Goal: Task Accomplishment & Management: Use online tool/utility

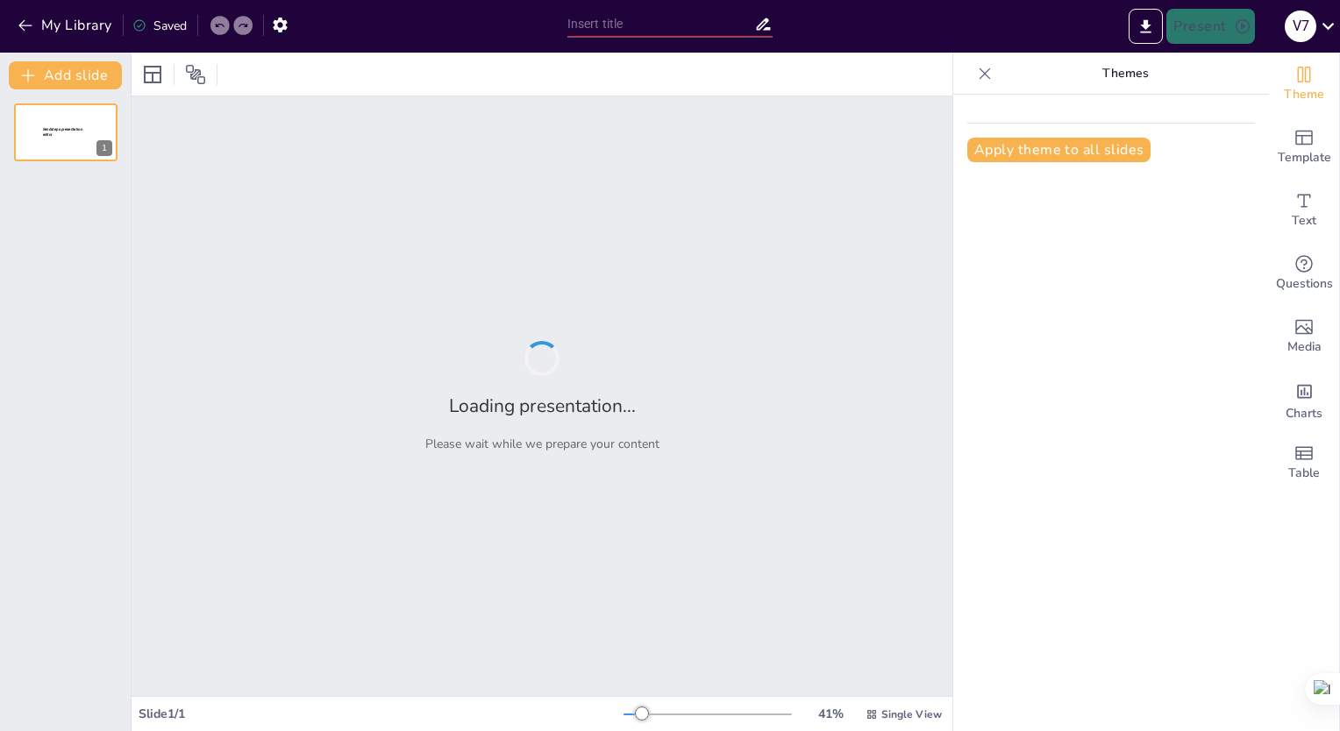
type input "ಅಳಿವಿನಂಚಿನ ಜೀವಿಗಳ ಪರಿಚಯ: ಸುದ್ದಿ ಫಲಕಗಳ ರೂಪವಿಧಾನ"
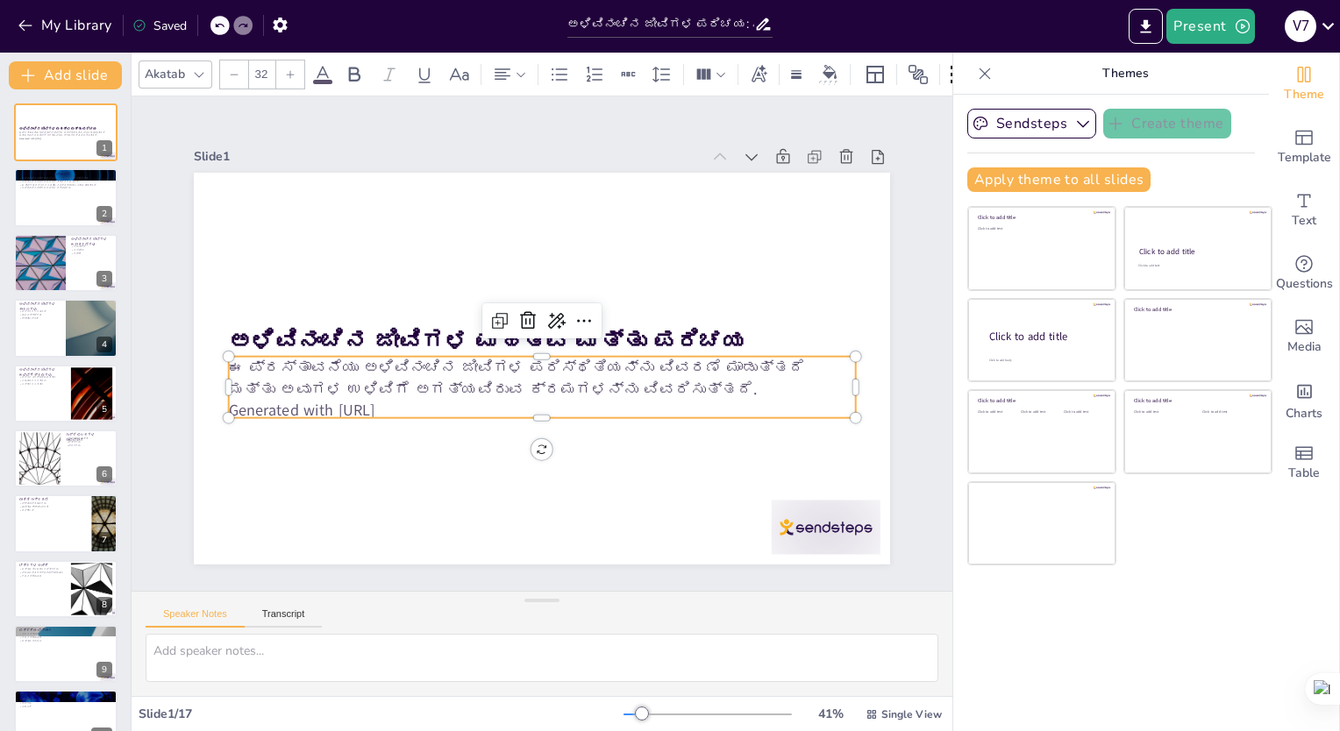
click at [431, 398] on p "Generated with [URL]" at bounding box center [527, 409] width 617 height 152
click at [431, 398] on p "Generated with [URL]" at bounding box center [534, 410] width 625 height 87
click at [552, 317] on icon at bounding box center [563, 327] width 22 height 20
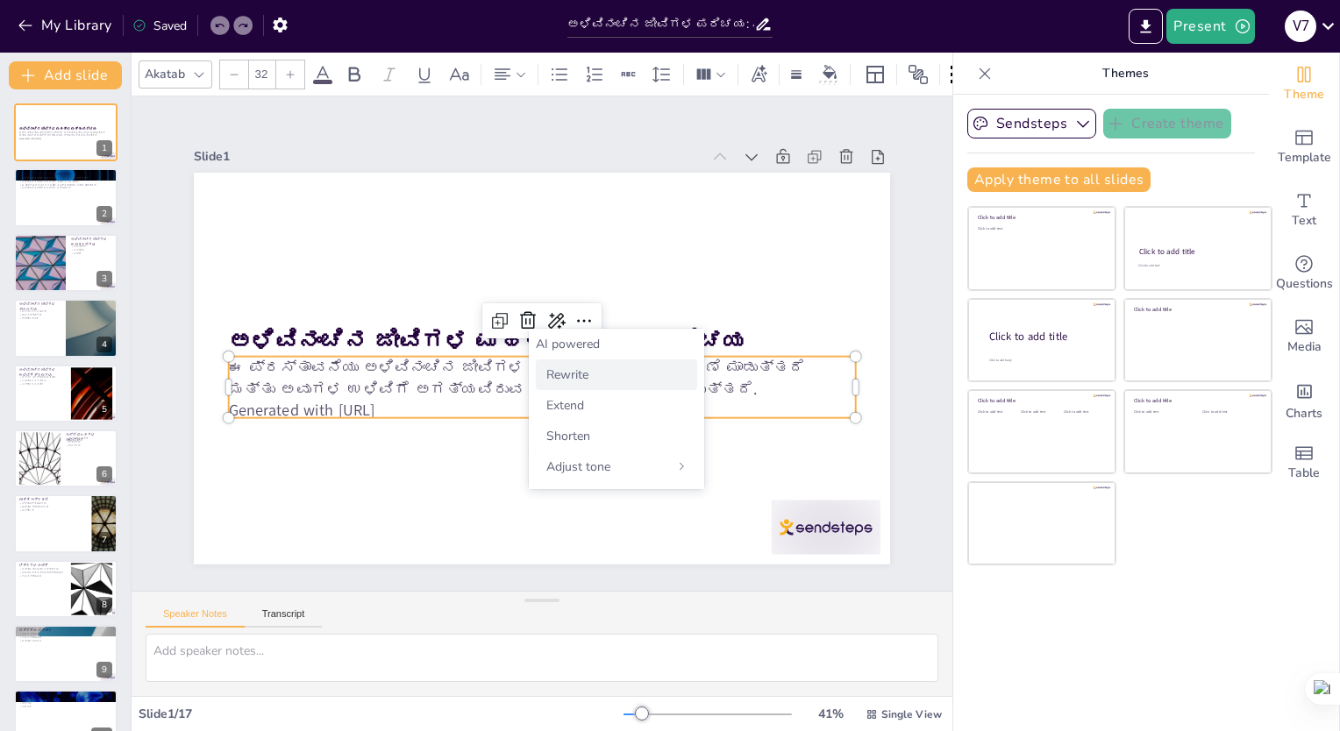
click at [549, 374] on span "Rewrite" at bounding box center [567, 375] width 42 height 17
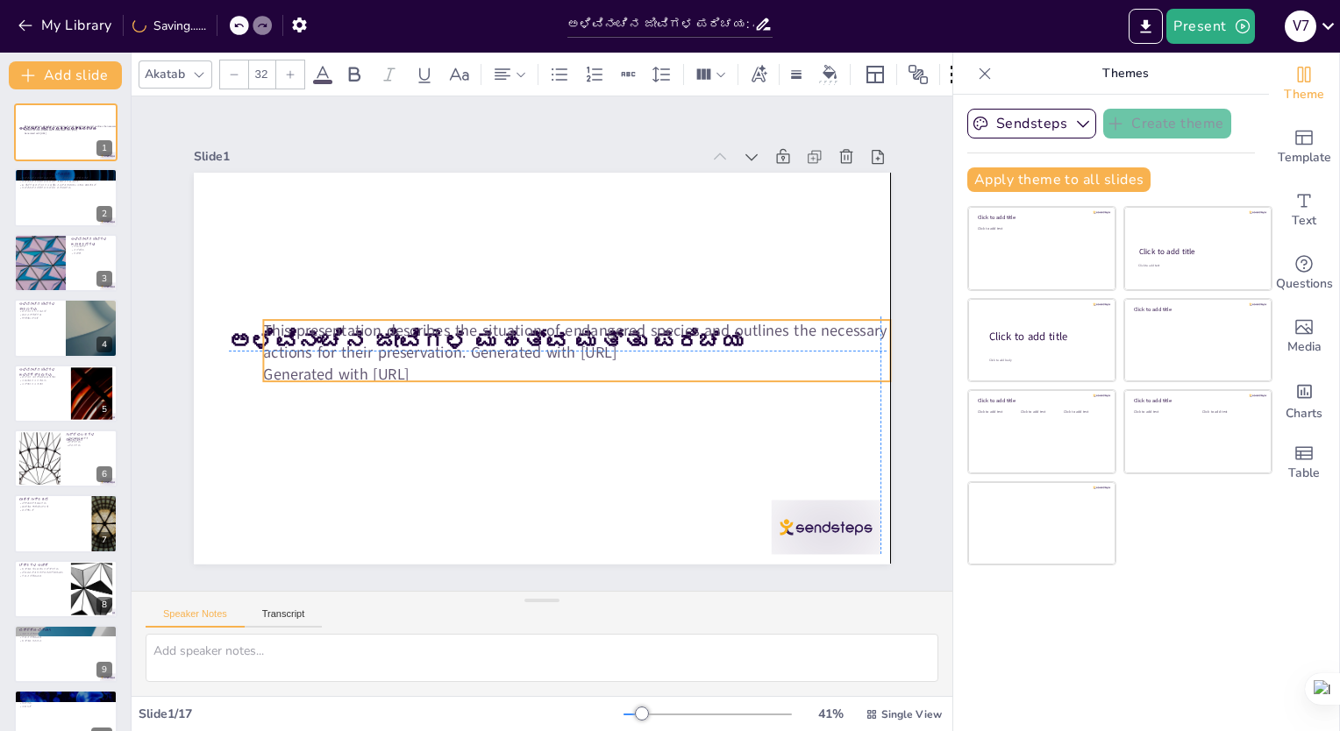
drag, startPoint x: 376, startPoint y: 405, endPoint x: 408, endPoint y: 366, distance: 50.5
click at [444, 366] on p "Generated with [URL]" at bounding box center [520, 383] width 152 height 617
drag, startPoint x: 408, startPoint y: 366, endPoint x: 400, endPoint y: 384, distance: 20.0
click at [400, 384] on p "Generated with [URL]" at bounding box center [576, 374] width 627 height 22
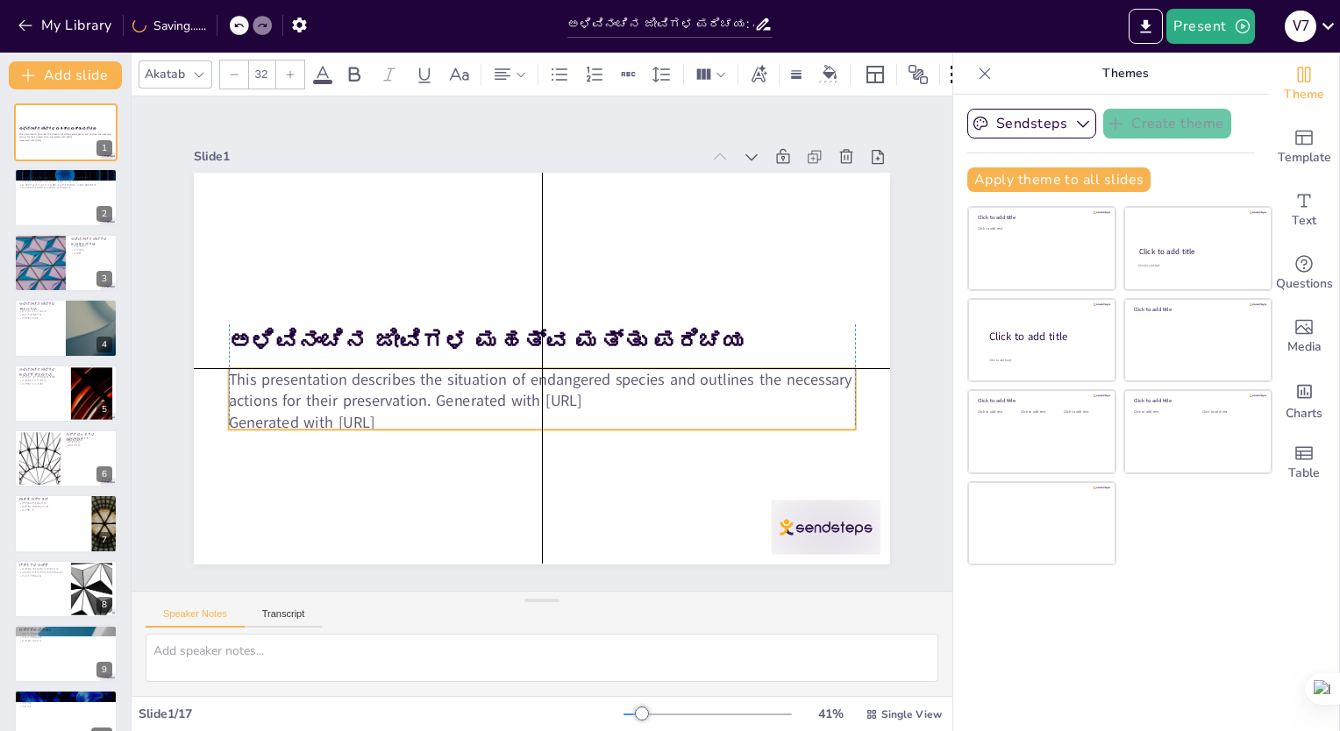
drag, startPoint x: 421, startPoint y: 369, endPoint x: 390, endPoint y: 396, distance: 40.4
click at [390, 396] on p "This presentation describes the situation of endangered species and outlines th…" at bounding box center [532, 389] width 622 height 173
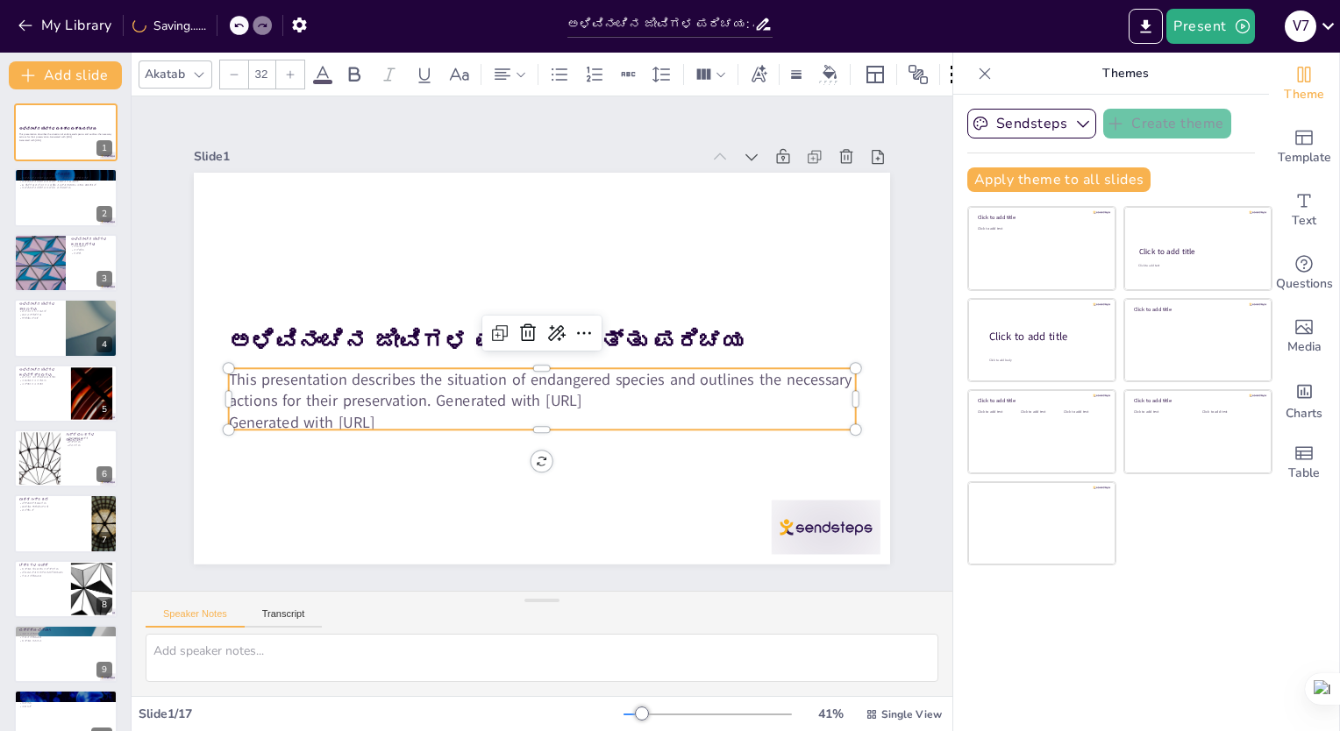
click at [462, 411] on p "Generated with [URL]" at bounding box center [542, 422] width 627 height 22
click at [554, 381] on p "This presentation describes the situation of endangered species and outlines th…" at bounding box center [532, 389] width 622 height 173
click at [548, 325] on icon at bounding box center [557, 333] width 18 height 16
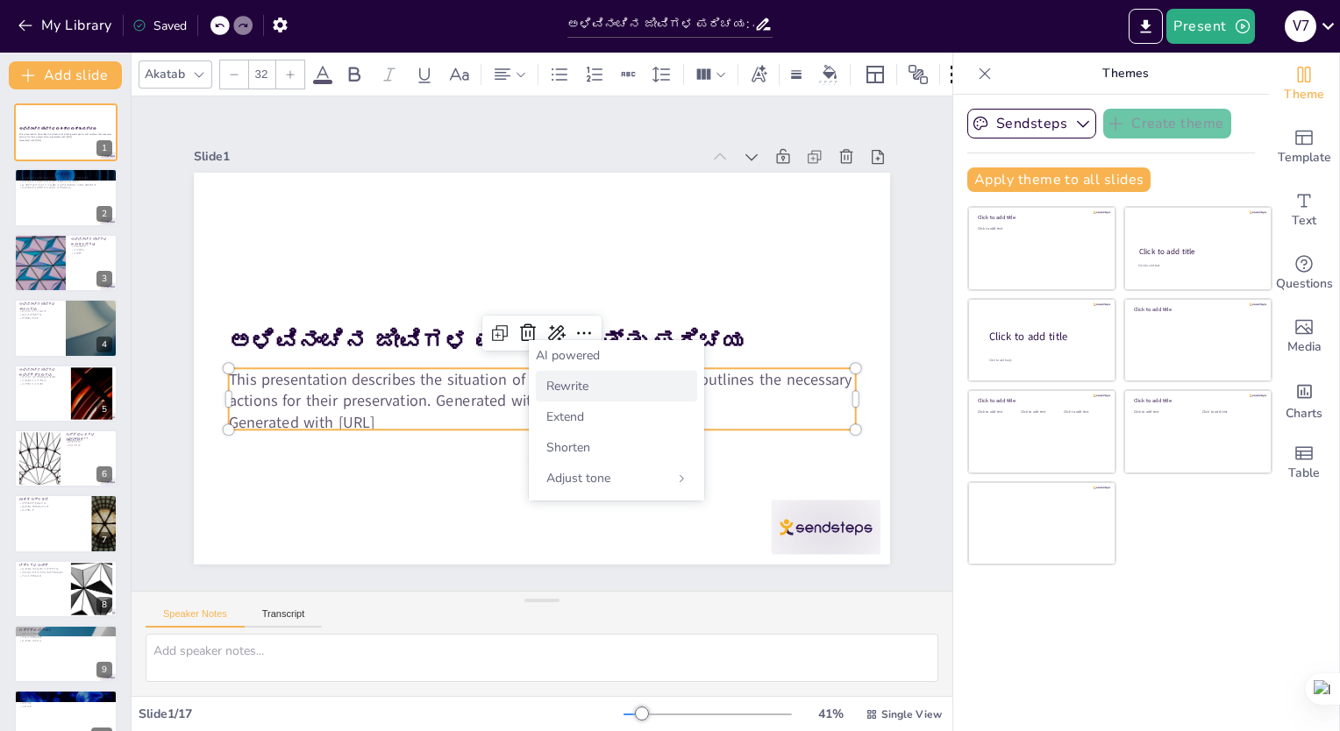
click at [575, 391] on span "Rewrite" at bounding box center [567, 386] width 42 height 17
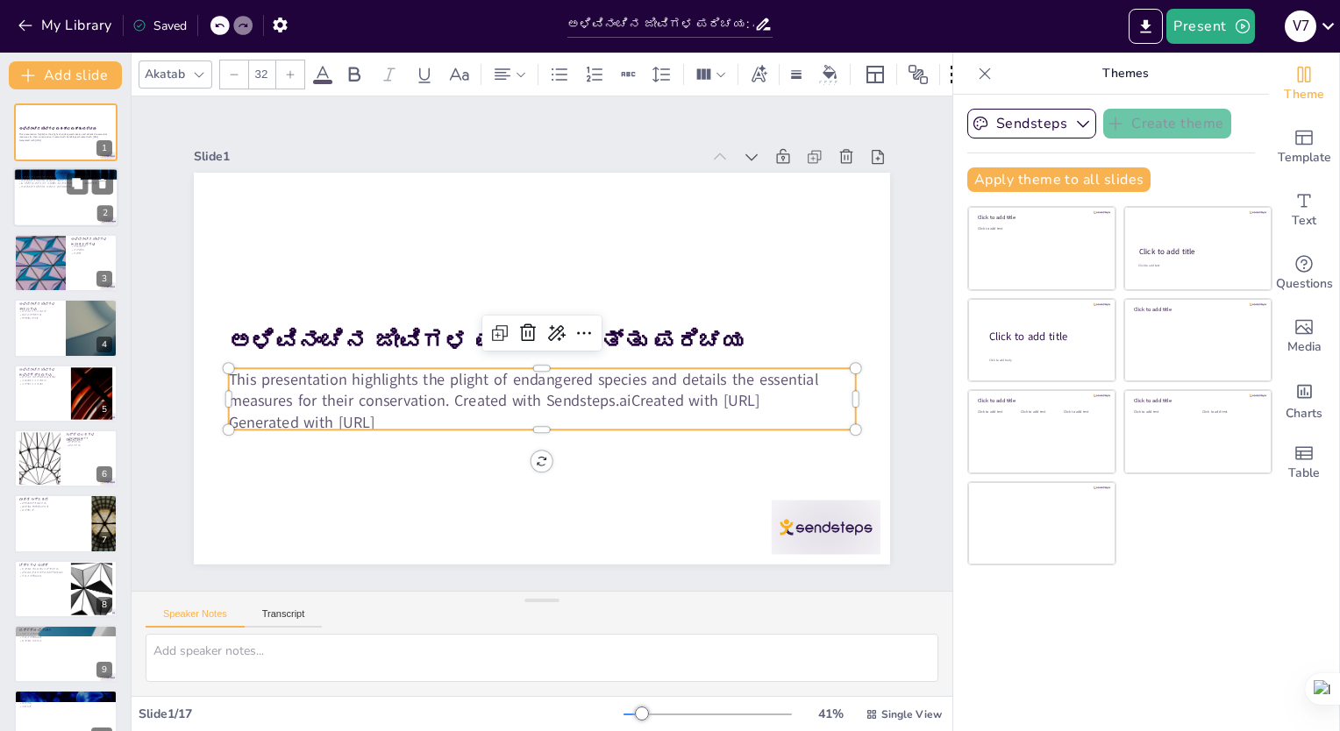
click at [53, 179] on p "ಅಳಿವಿನಂಚಿನ ಜೀವಿಗಳ ಉಳಿವಿಗೆ ಹೆಚ್ಚಿನ ಗಮನವಿದೆ" at bounding box center [65, 181] width 95 height 4
type textarea "l ipಿdಿsಂaಿc aೀeಿse d್eಾt್iೆ utಿlabo್eಿ dol mೀaು eಾa್min್vು qಿnoಿeುu್laೆ. n aೀe…"
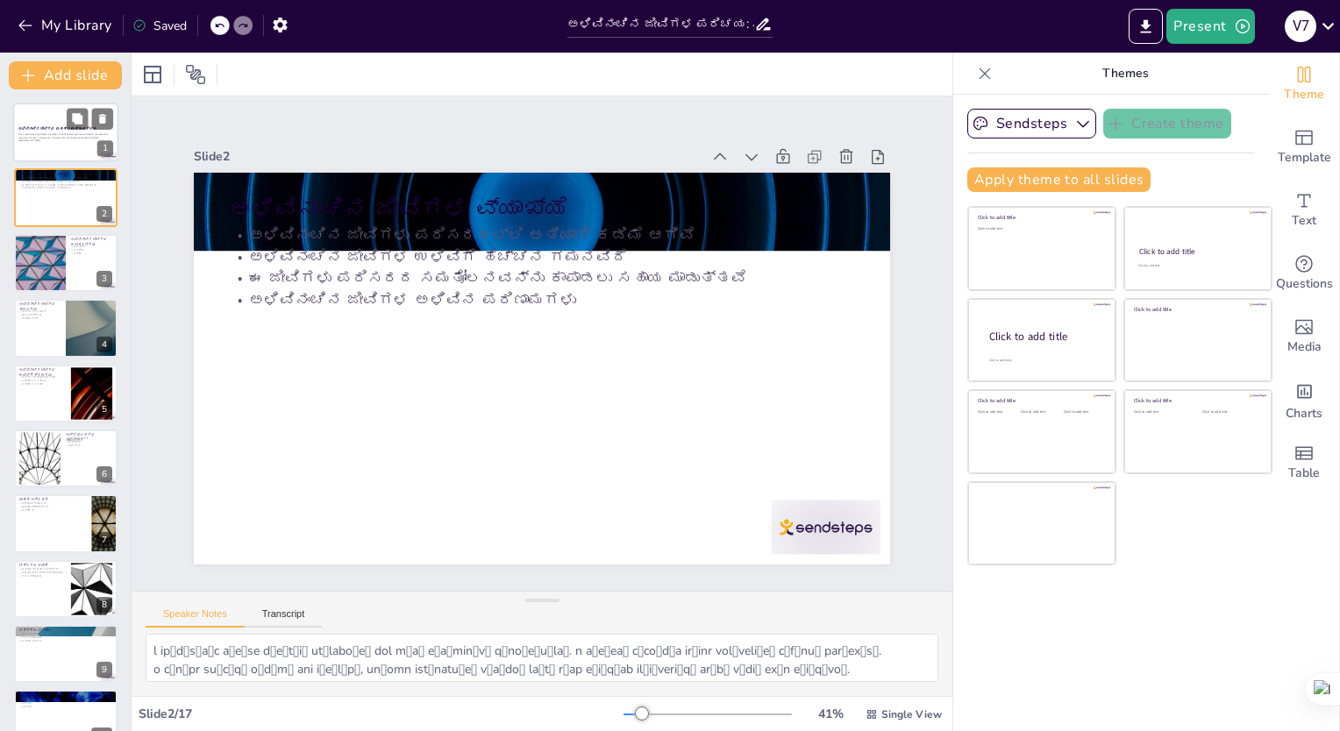
click at [65, 141] on p "Generated with [URL]" at bounding box center [65, 141] width 95 height 4
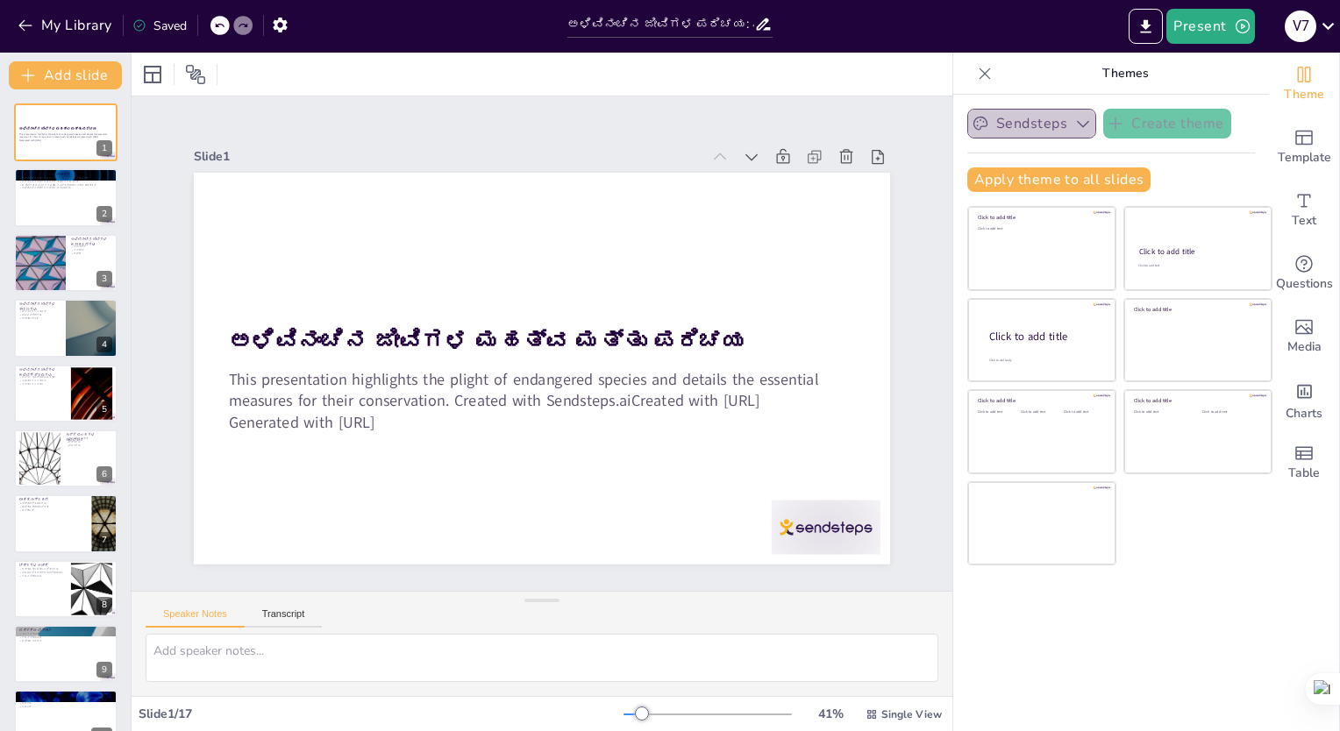
click at [1027, 114] on button "Sendsteps" at bounding box center [1031, 124] width 129 height 30
click at [1296, 139] on icon "Add ready made slides" at bounding box center [1304, 137] width 21 height 21
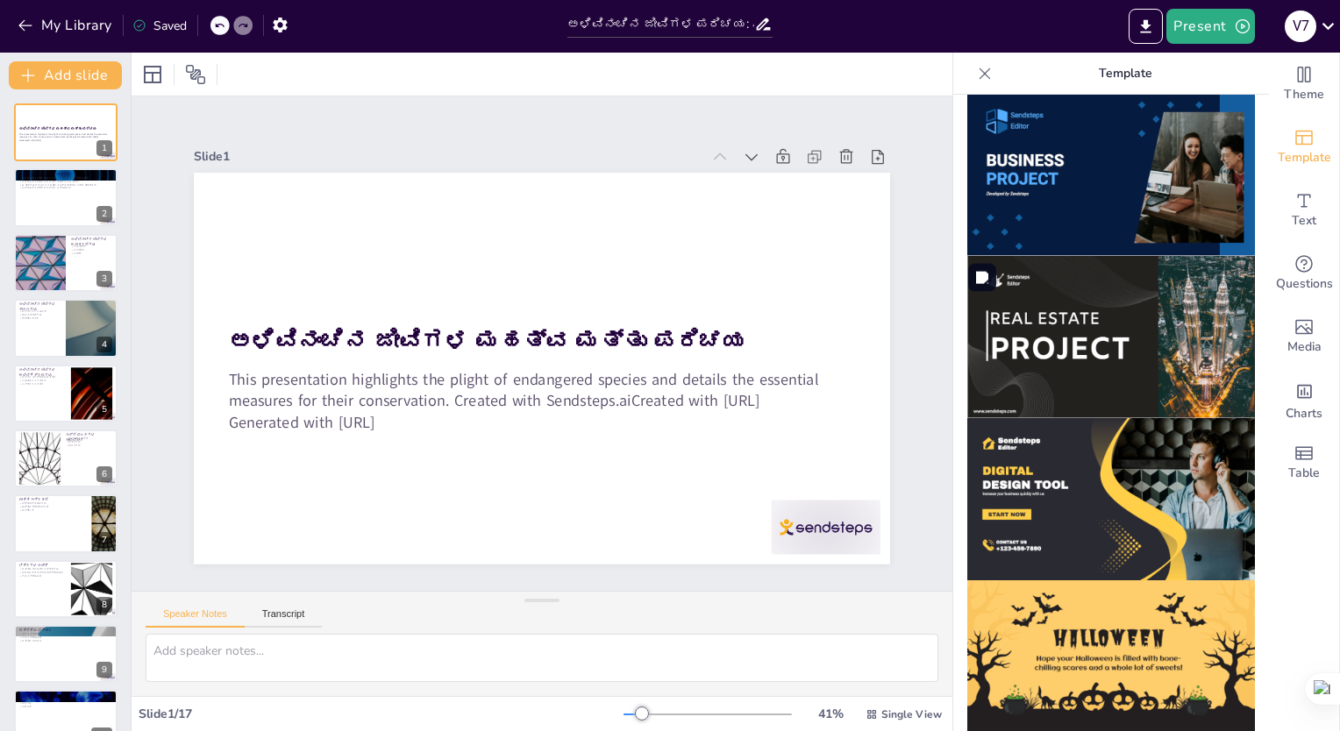
scroll to position [1587, 0]
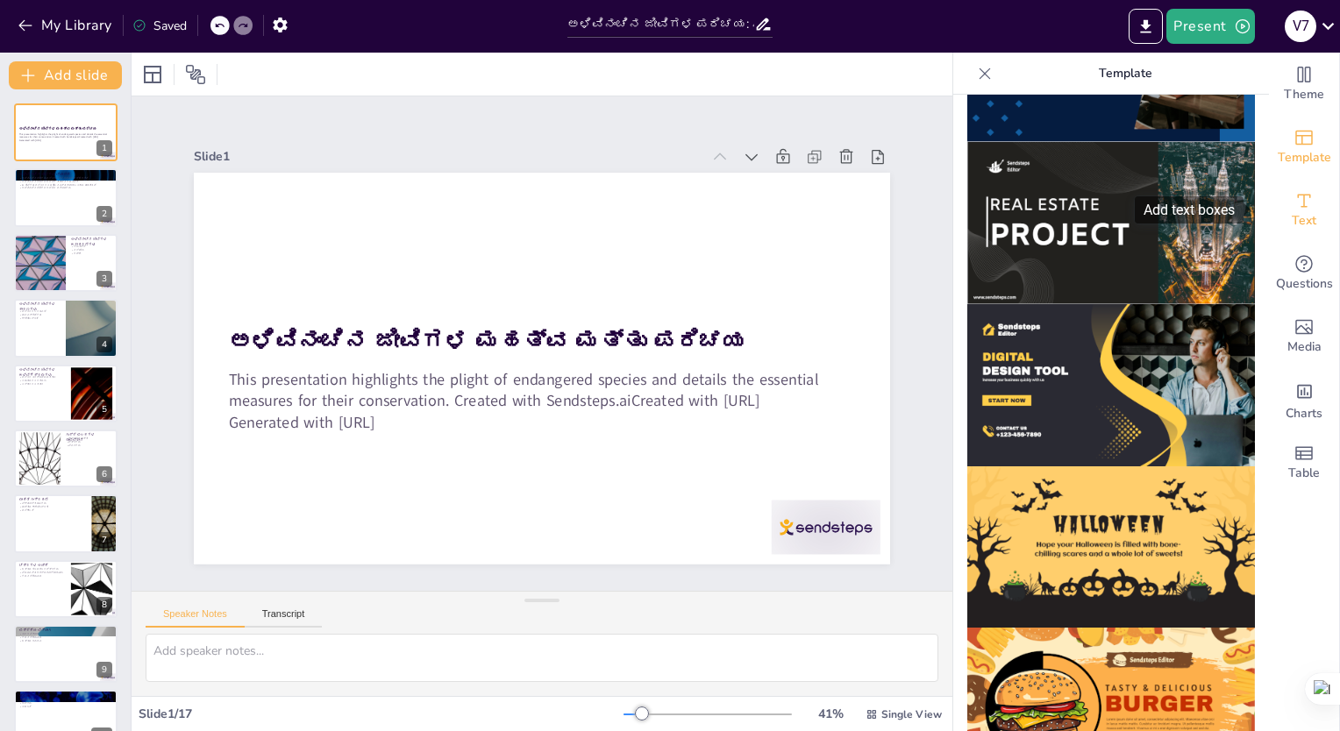
click at [1269, 217] on div "Text" at bounding box center [1304, 210] width 70 height 63
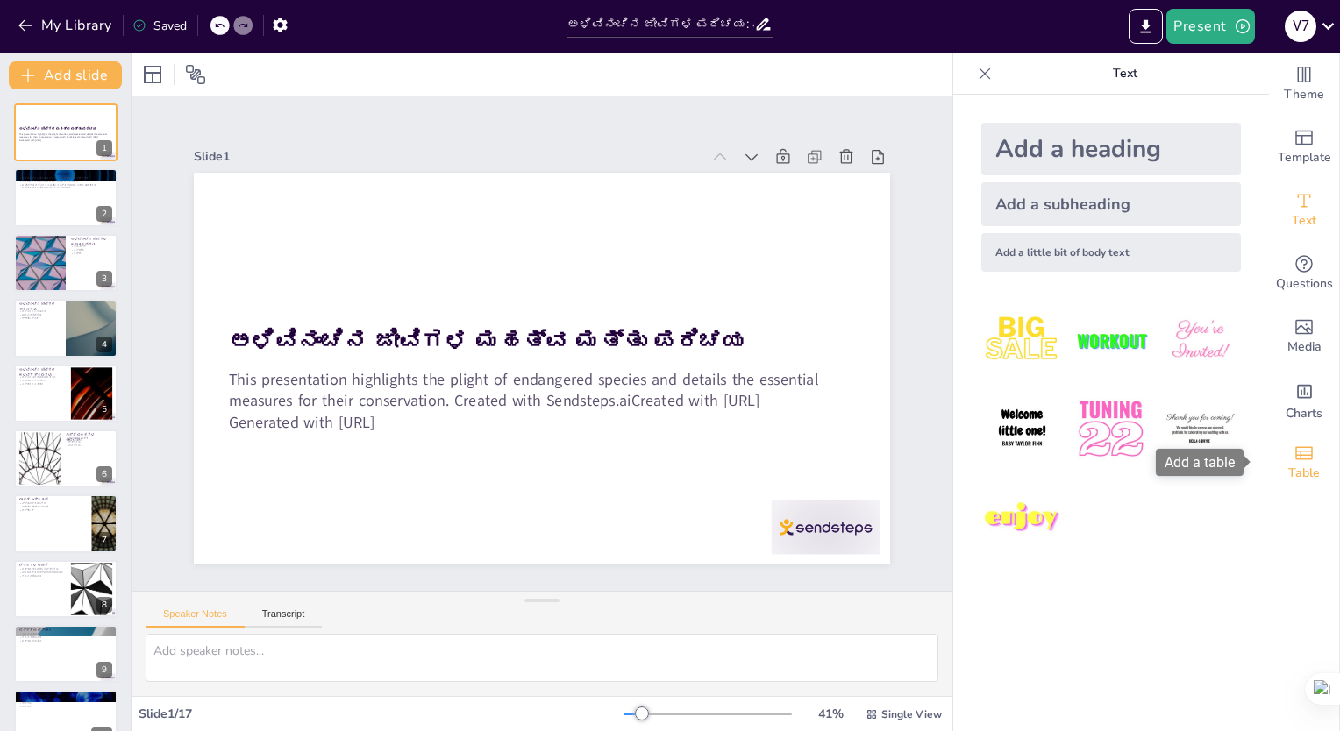
click at [1325, 448] on div "Table" at bounding box center [1304, 462] width 70 height 63
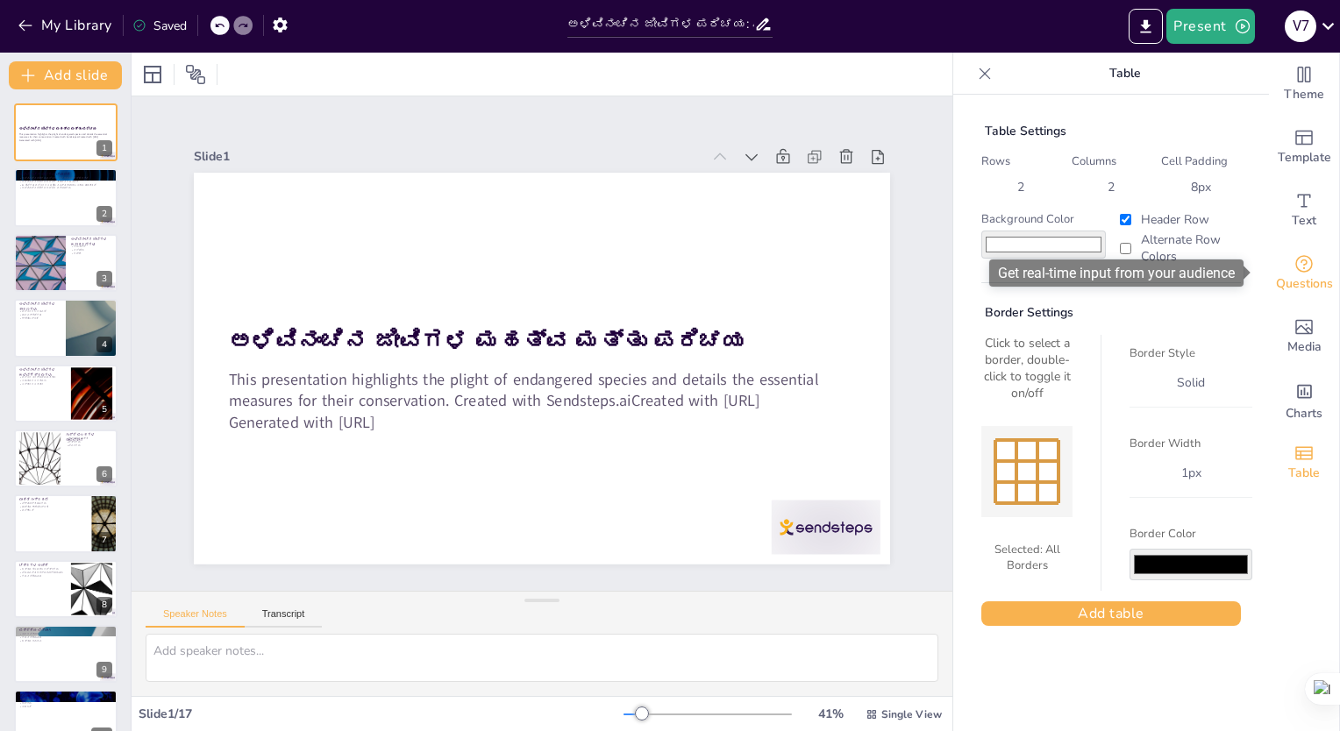
click at [1284, 284] on span "Questions" at bounding box center [1304, 283] width 57 height 19
